Goal: Task Accomplishment & Management: Use online tool/utility

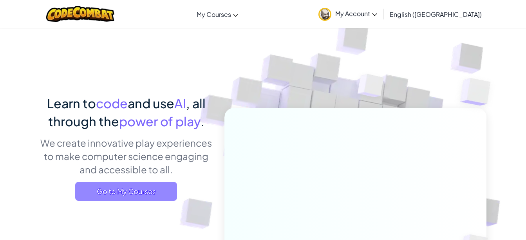
click at [142, 185] on span "Go to My Courses" at bounding box center [126, 191] width 102 height 19
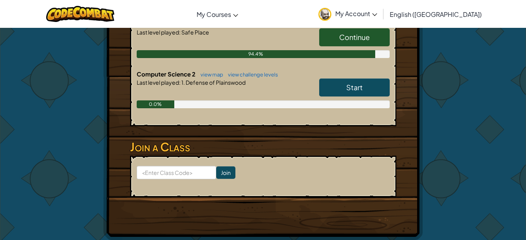
scroll to position [194, 0]
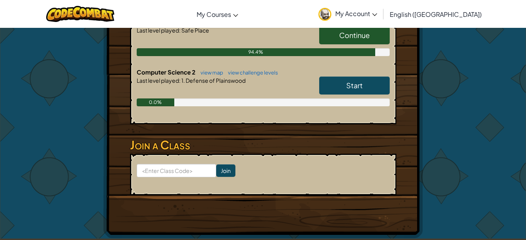
click at [346, 79] on link "Start" at bounding box center [354, 85] width 70 height 18
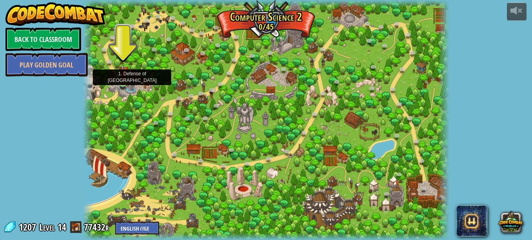
click at [124, 81] on img at bounding box center [123, 74] width 9 height 20
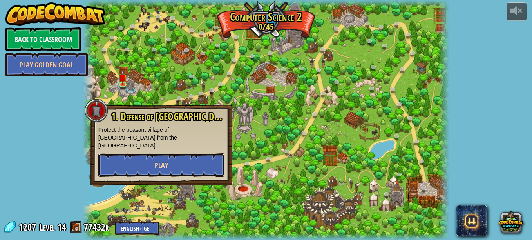
click at [128, 153] on button "Play" at bounding box center [161, 164] width 126 height 23
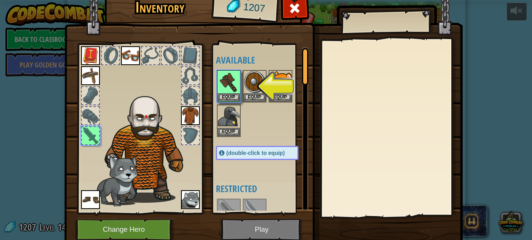
click at [244, 222] on img at bounding box center [263, 106] width 398 height 284
click at [227, 100] on button "Equip" at bounding box center [229, 97] width 22 height 8
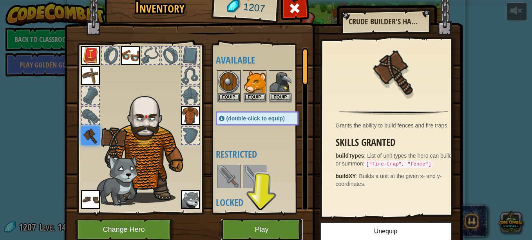
click at [273, 220] on button "Play" at bounding box center [262, 229] width 82 height 22
